Goal: Task Accomplishment & Management: Manage account settings

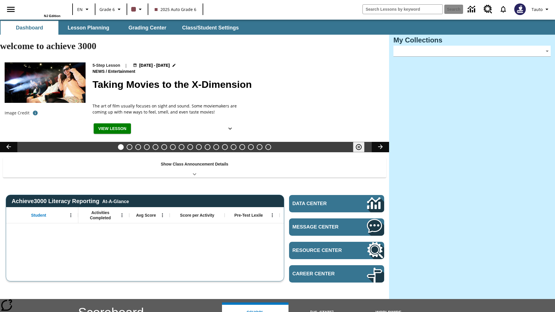
type input "-1"
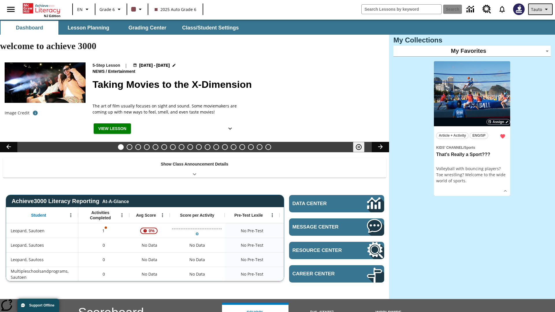
click at [541, 9] on span "Tauto" at bounding box center [536, 9] width 11 height 6
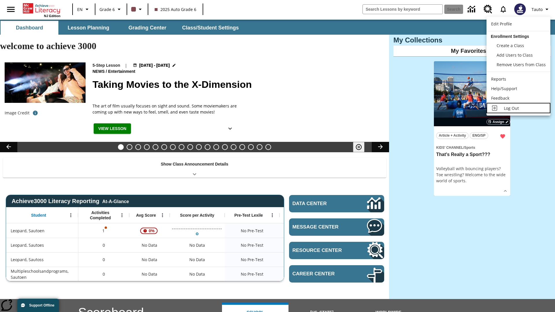
click at [519, 108] on span "Log Out" at bounding box center [511, 108] width 15 height 5
